Goal: Find specific page/section: Find specific page/section

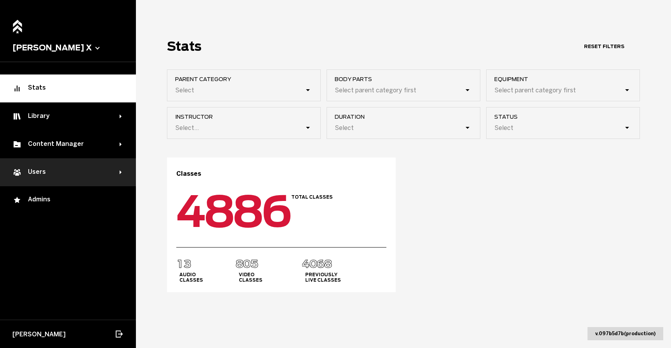
click at [60, 165] on div "Users" at bounding box center [68, 172] width 136 height 28
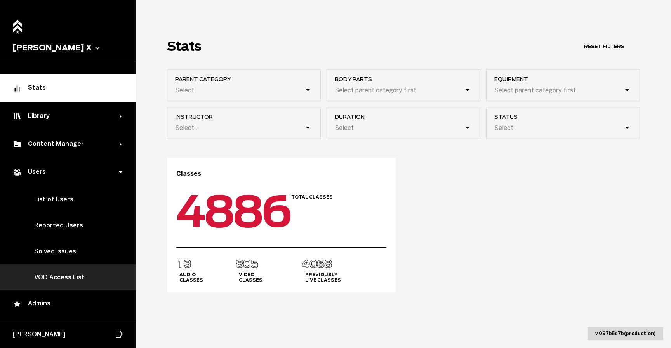
click at [71, 275] on link "VOD Access List" at bounding box center [68, 277] width 136 height 26
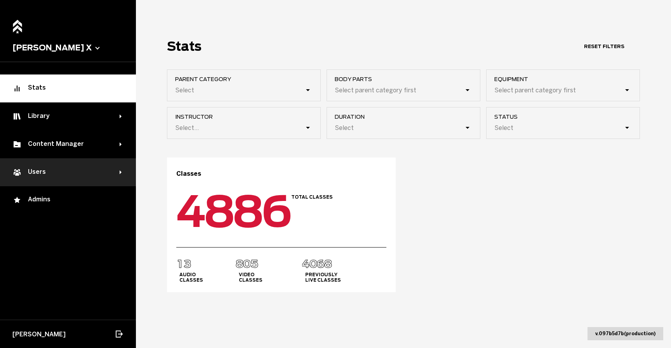
click at [56, 171] on div "Users" at bounding box center [65, 172] width 107 height 9
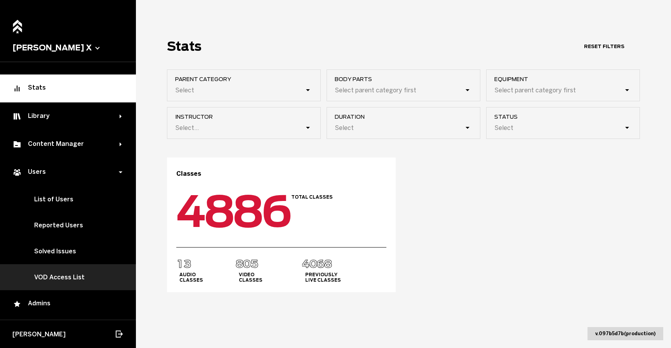
click at [60, 279] on link "VOD Access List" at bounding box center [68, 277] width 136 height 26
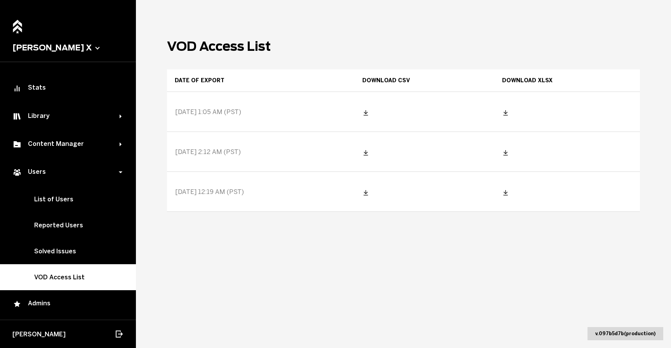
drag, startPoint x: 242, startPoint y: 110, endPoint x: 248, endPoint y: 110, distance: 5.8
click at [248, 110] on div "[DATE] 1:05 AM (PST)" at bounding box center [260, 111] width 187 height 39
drag, startPoint x: 233, startPoint y: 151, endPoint x: 239, endPoint y: 151, distance: 6.2
click at [239, 151] on span "[DATE] 2:12 AM (PST)" at bounding box center [208, 151] width 66 height 7
drag, startPoint x: 174, startPoint y: 113, endPoint x: 240, endPoint y: 114, distance: 66.4
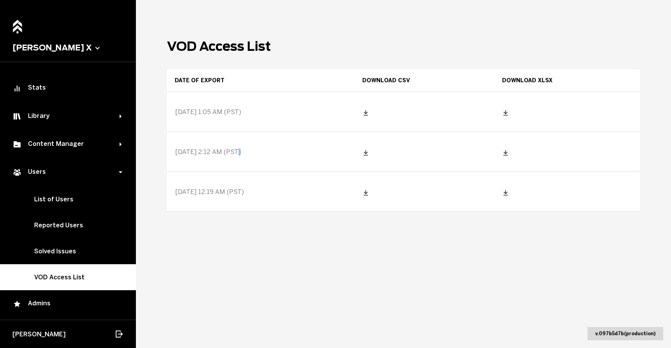
click at [240, 114] on div "[DATE] 1:05 AM (PST)" at bounding box center [260, 111] width 187 height 39
